Goal: Navigation & Orientation: Find specific page/section

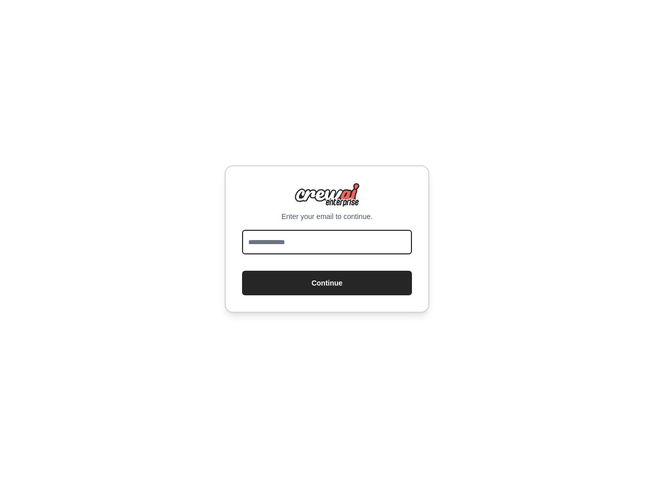
type input "**********"
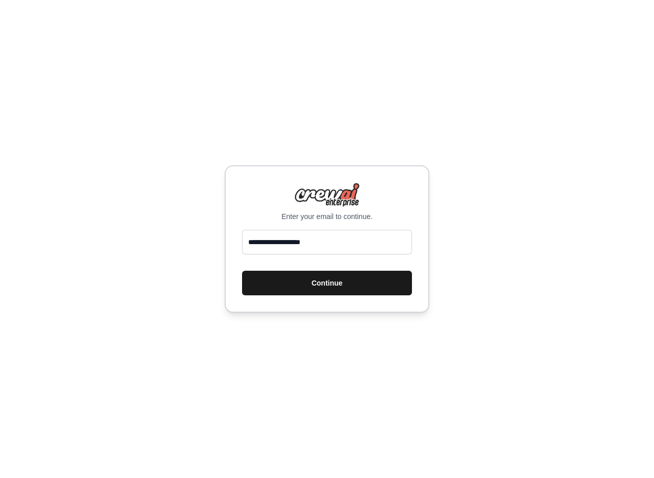
click at [340, 284] on button "Continue" at bounding box center [327, 283] width 170 height 25
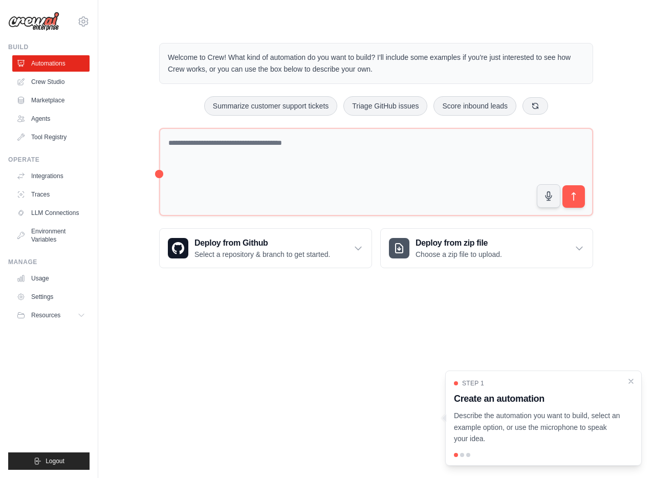
click at [462, 455] on div at bounding box center [462, 455] width 4 height 4
click at [55, 117] on link "Agents" at bounding box center [51, 118] width 77 height 16
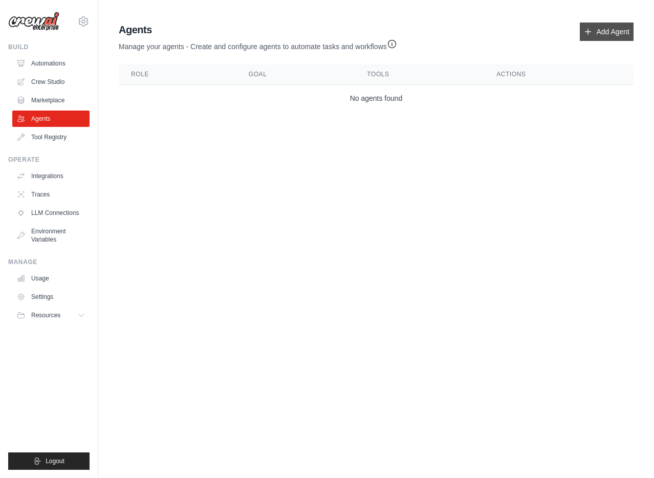
click at [598, 31] on link "Add Agent" at bounding box center [607, 32] width 54 height 18
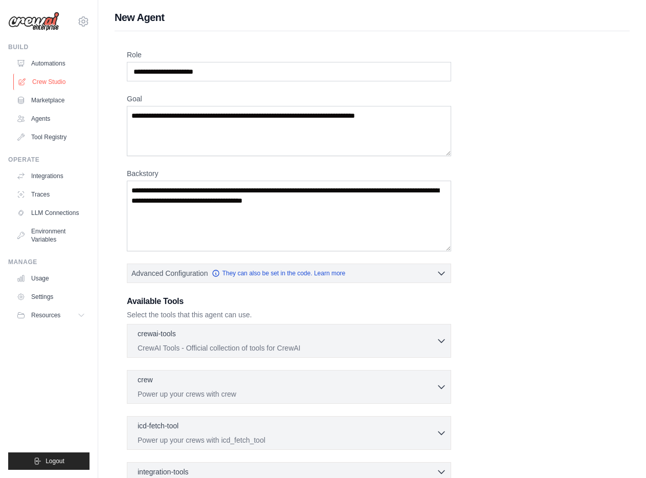
click at [46, 80] on link "Crew Studio" at bounding box center [51, 82] width 77 height 16
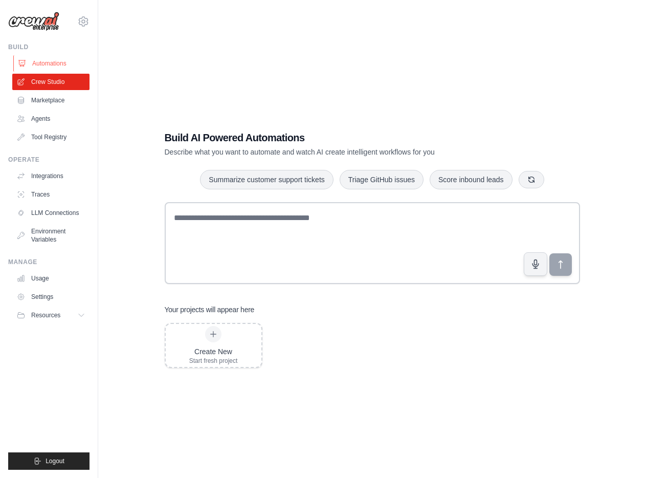
click at [48, 63] on link "Automations" at bounding box center [51, 63] width 77 height 16
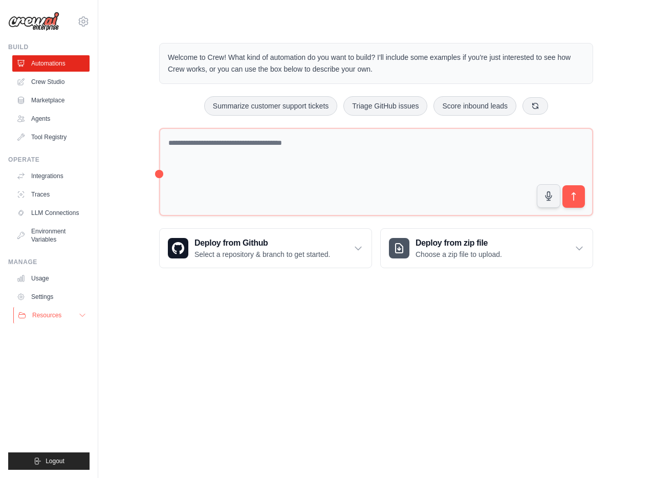
click at [52, 315] on span "Resources" at bounding box center [46, 315] width 29 height 8
click at [198, 354] on body "trevorturk@gmail.com Settings Build Automations Crew Studio" at bounding box center [327, 239] width 654 height 478
click at [52, 179] on link "Integrations" at bounding box center [51, 176] width 77 height 16
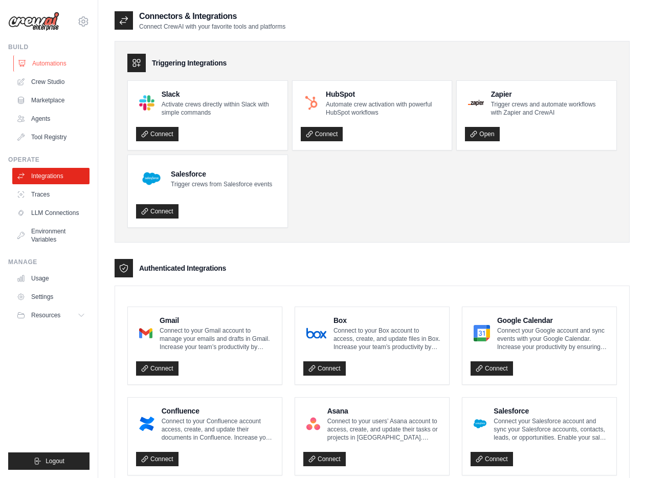
click at [56, 63] on link "Automations" at bounding box center [51, 63] width 77 height 16
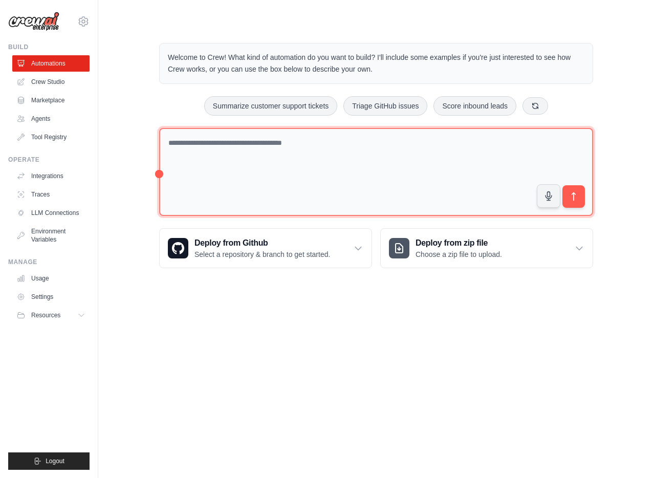
click at [281, 191] on textarea at bounding box center [376, 172] width 434 height 88
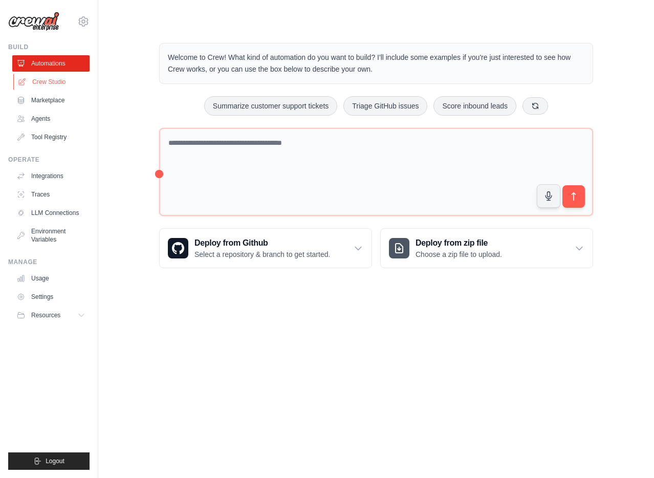
click at [56, 80] on link "Crew Studio" at bounding box center [51, 82] width 77 height 16
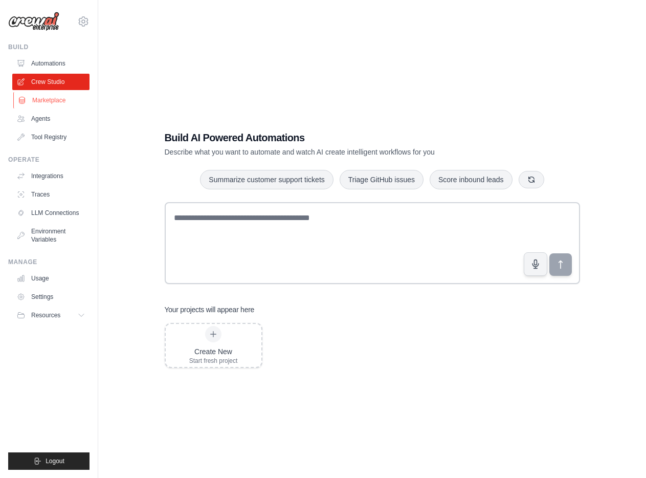
click at [60, 99] on link "Marketplace" at bounding box center [51, 100] width 77 height 16
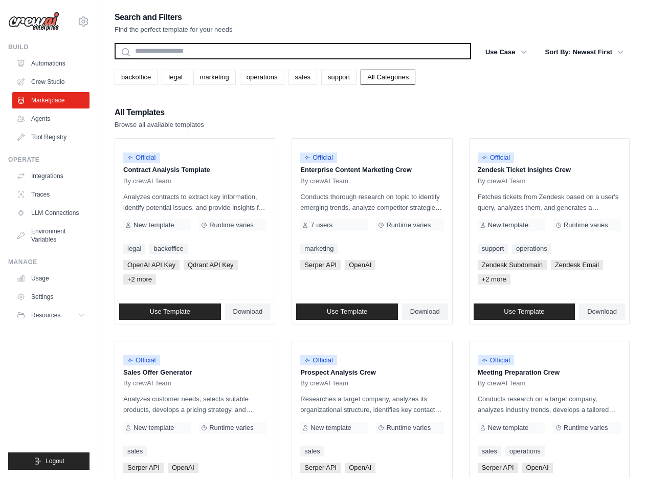
click at [208, 47] on input "text" at bounding box center [293, 51] width 357 height 16
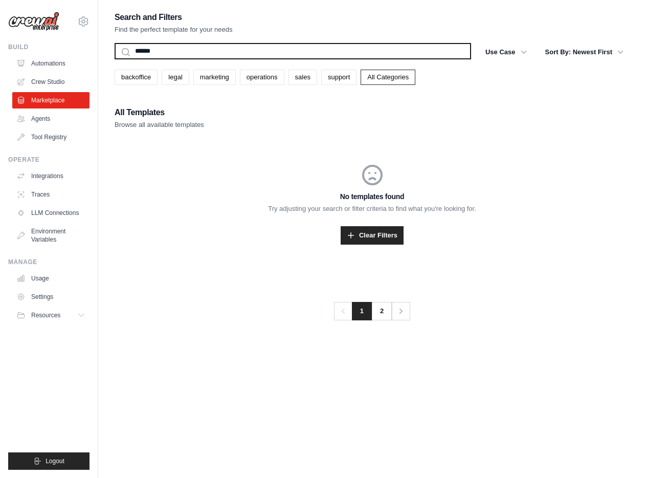
type input "*******"
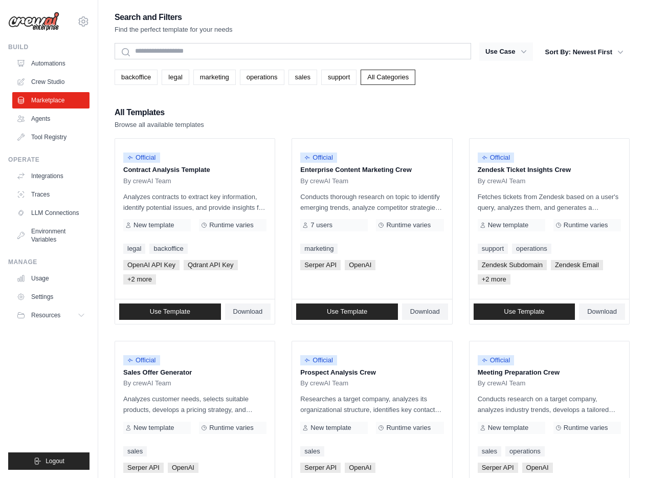
click at [505, 53] on button "Use Case" at bounding box center [506, 51] width 54 height 18
click at [544, 85] on div "Search and Filters Find the perfect template for your needs Search Use Case bac…" at bounding box center [372, 482] width 515 height 944
click at [67, 121] on link "Agents" at bounding box center [51, 118] width 77 height 16
